Goal: Complete application form

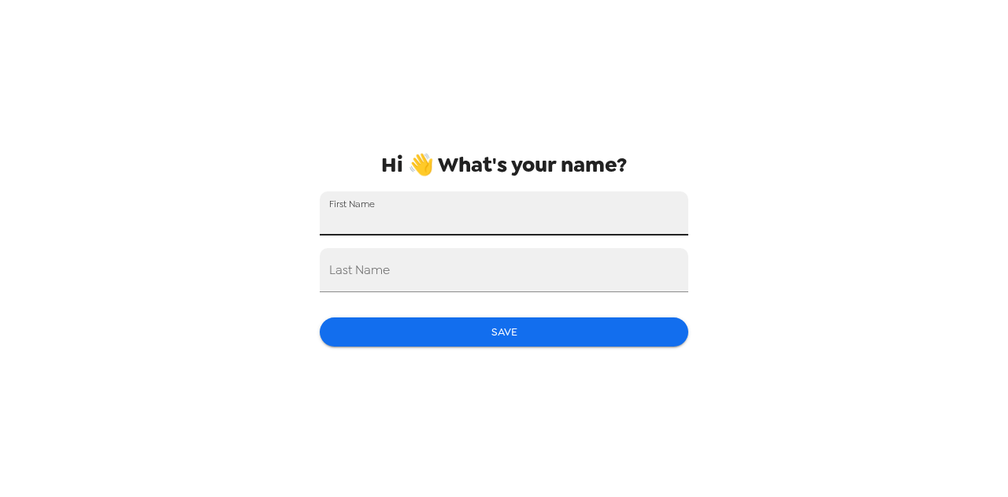
click at [509, 235] on input "First Name" at bounding box center [504, 213] width 369 height 44
type input "[PERSON_NAME]"
click at [476, 280] on input "Last Name" at bounding box center [504, 270] width 369 height 44
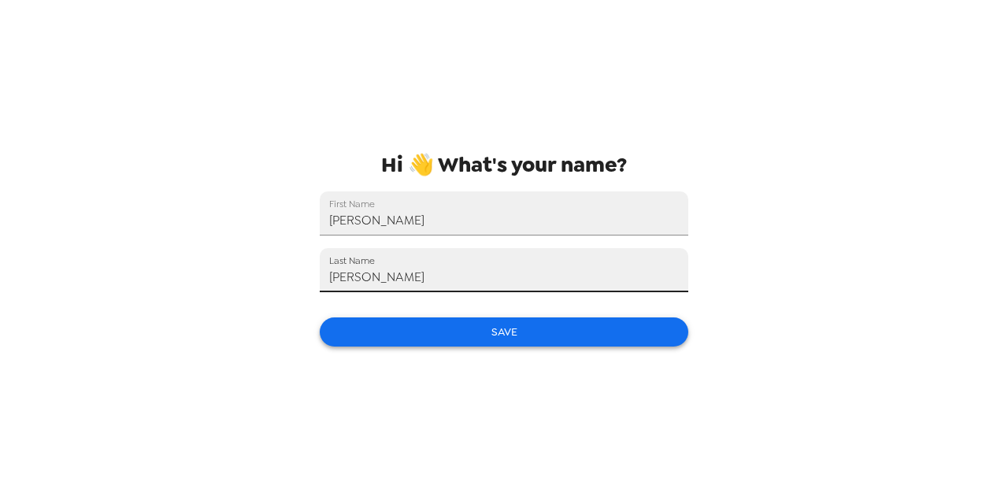
type input "[PERSON_NAME]"
click at [492, 327] on button "Save" at bounding box center [504, 331] width 369 height 29
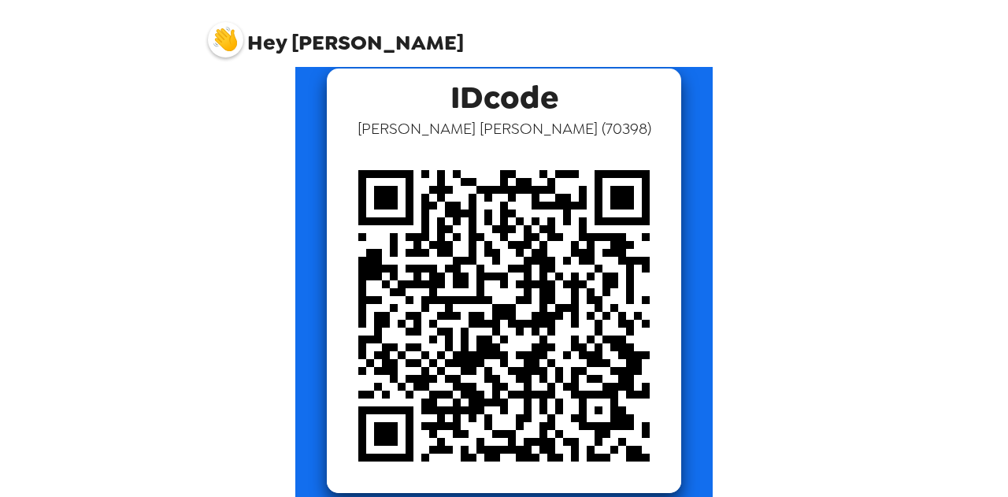
scroll to position [95, 0]
